Goal: Navigation & Orientation: Find specific page/section

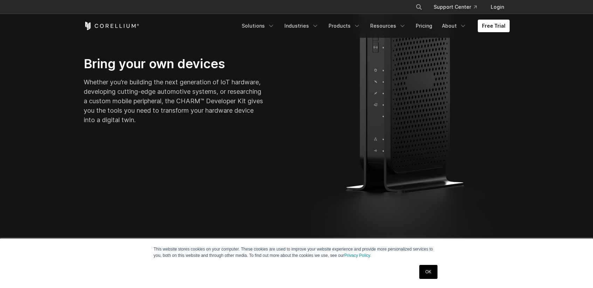
scroll to position [64, 0]
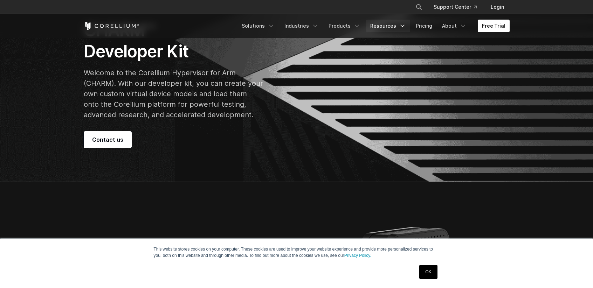
click at [395, 27] on link "Resources" at bounding box center [388, 26] width 44 height 13
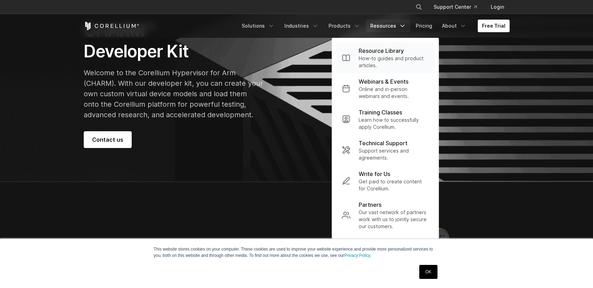
click at [391, 54] on p "Resource Library" at bounding box center [381, 51] width 45 height 8
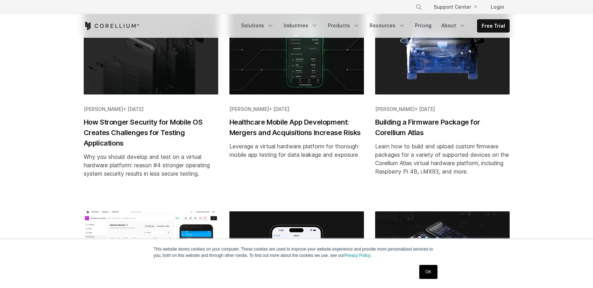
scroll to position [169, 0]
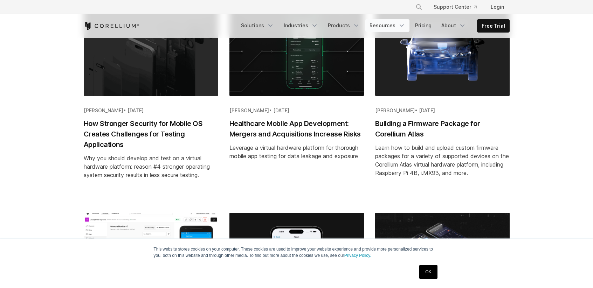
click at [398, 25] on link "Resources" at bounding box center [387, 25] width 44 height 13
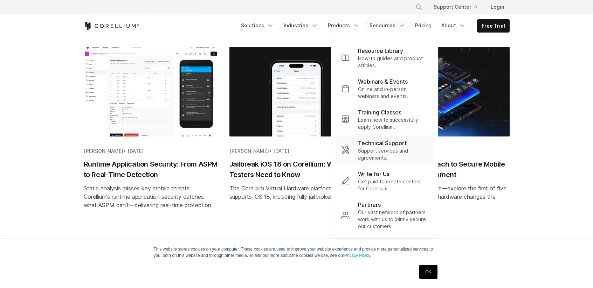
scroll to position [382, 0]
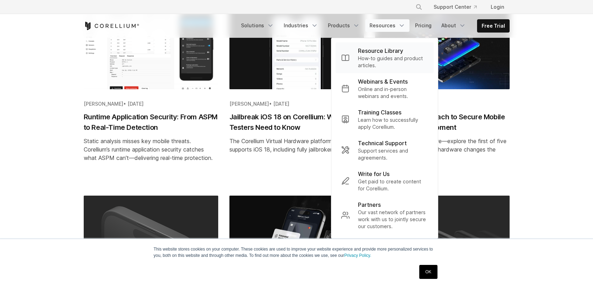
click at [383, 64] on p "How-to guides and product articles." at bounding box center [393, 62] width 70 height 14
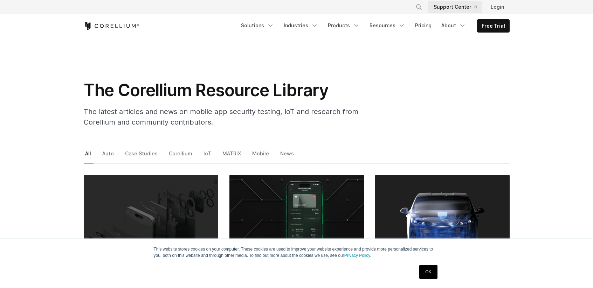
click at [432, 8] on link "Support Center" at bounding box center [455, 7] width 54 height 13
